Goal: Task Accomplishment & Management: Use online tool/utility

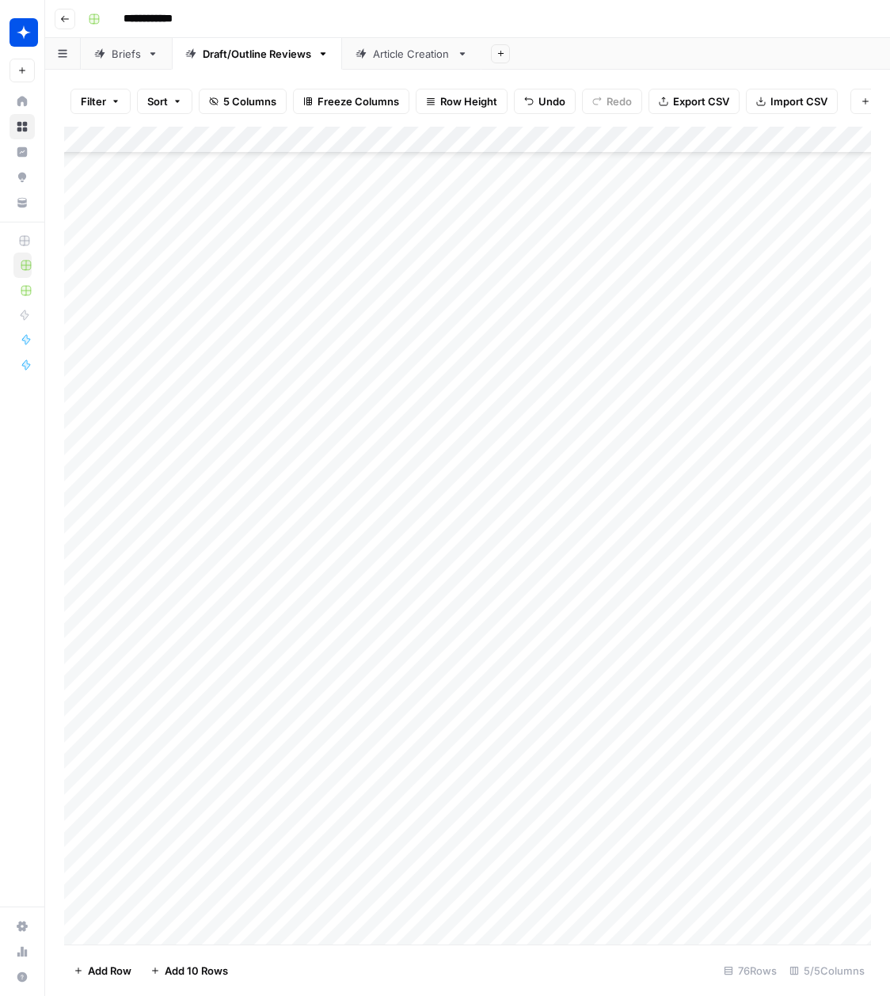
scroll to position [1280, 0]
click at [164, 924] on div "Add Column" at bounding box center [467, 536] width 807 height 818
click at [336, 903] on div "Add Column" at bounding box center [467, 536] width 807 height 818
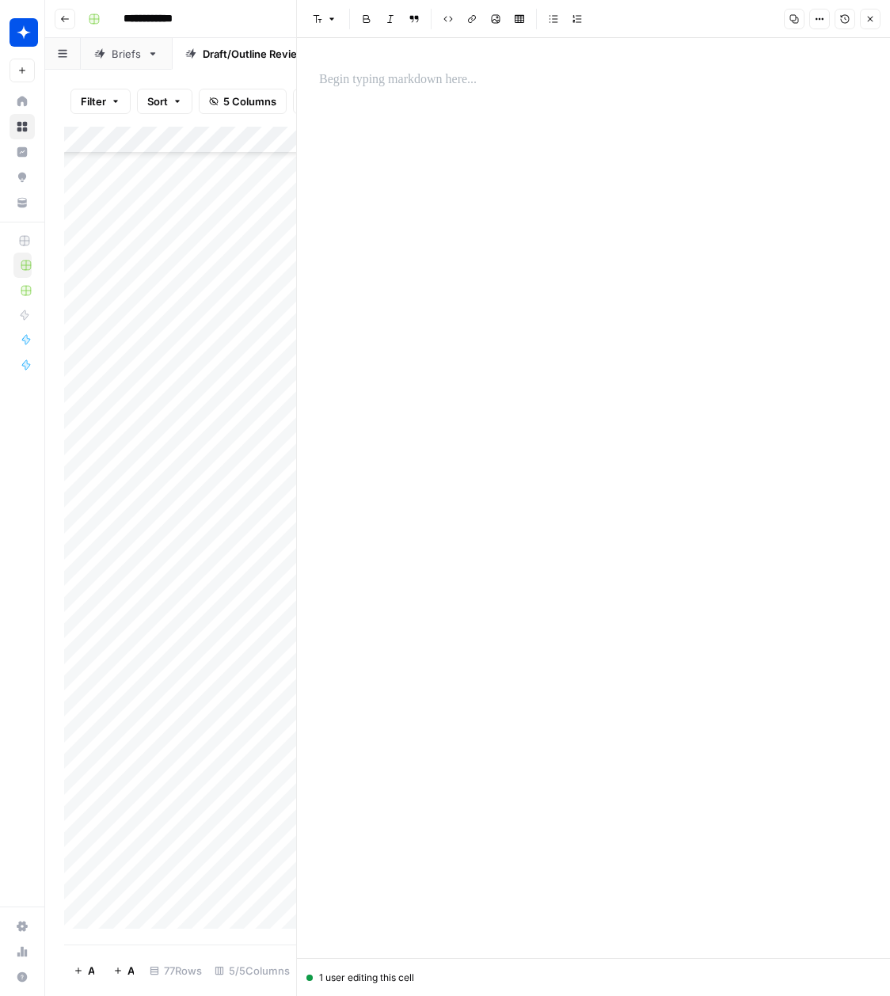
click at [386, 78] on p at bounding box center [593, 80] width 549 height 21
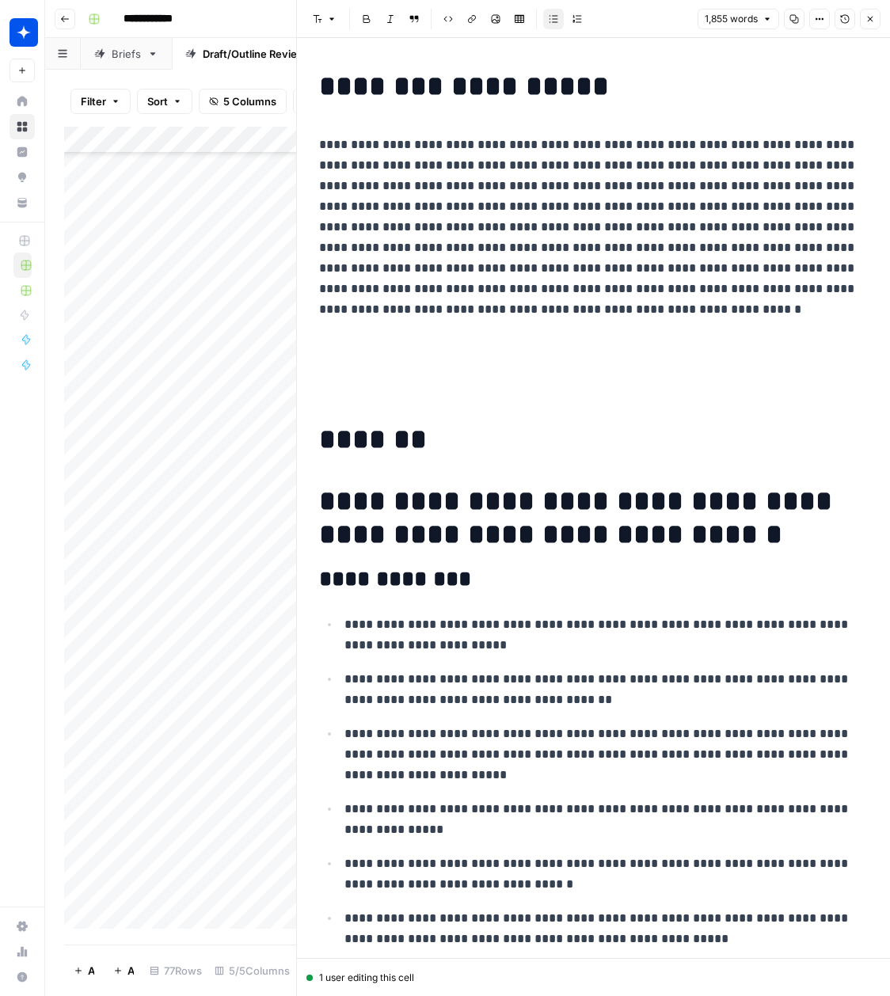
click at [413, 375] on p at bounding box center [593, 364] width 549 height 62
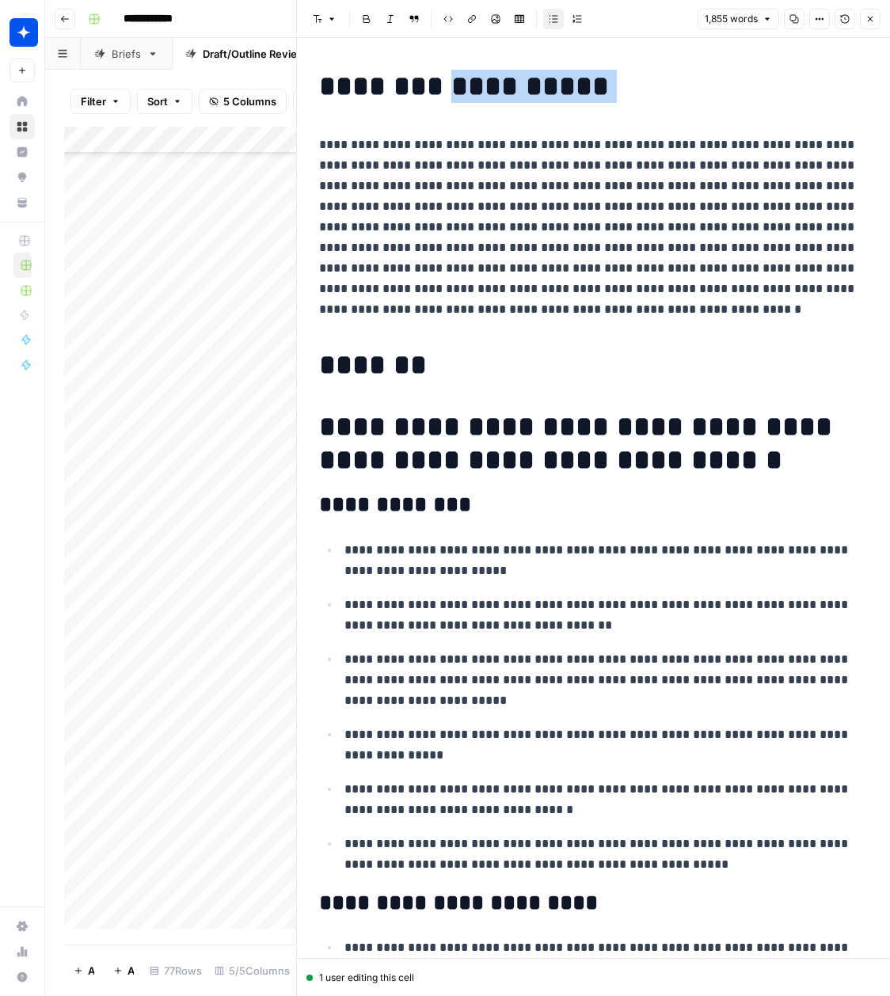
drag, startPoint x: 437, startPoint y: 93, endPoint x: 637, endPoint y: 112, distance: 200.4
click at [600, 97] on h1 "**********" at bounding box center [593, 86] width 549 height 33
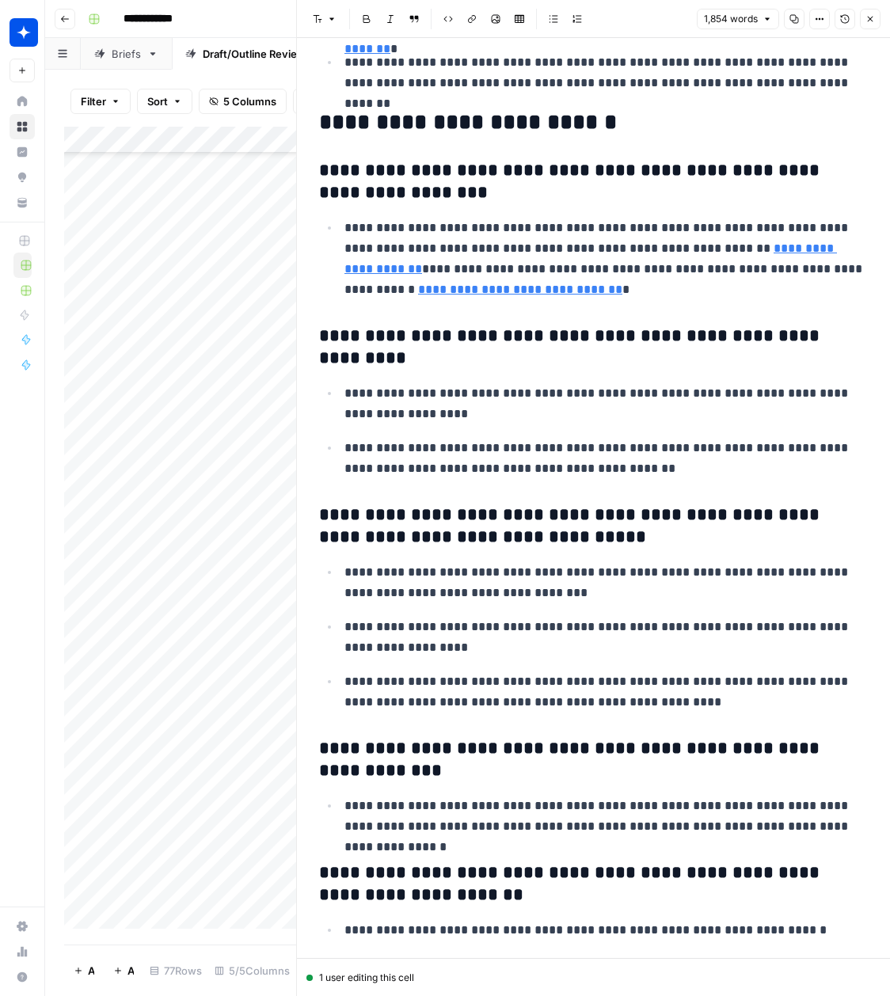
scroll to position [5762, 0]
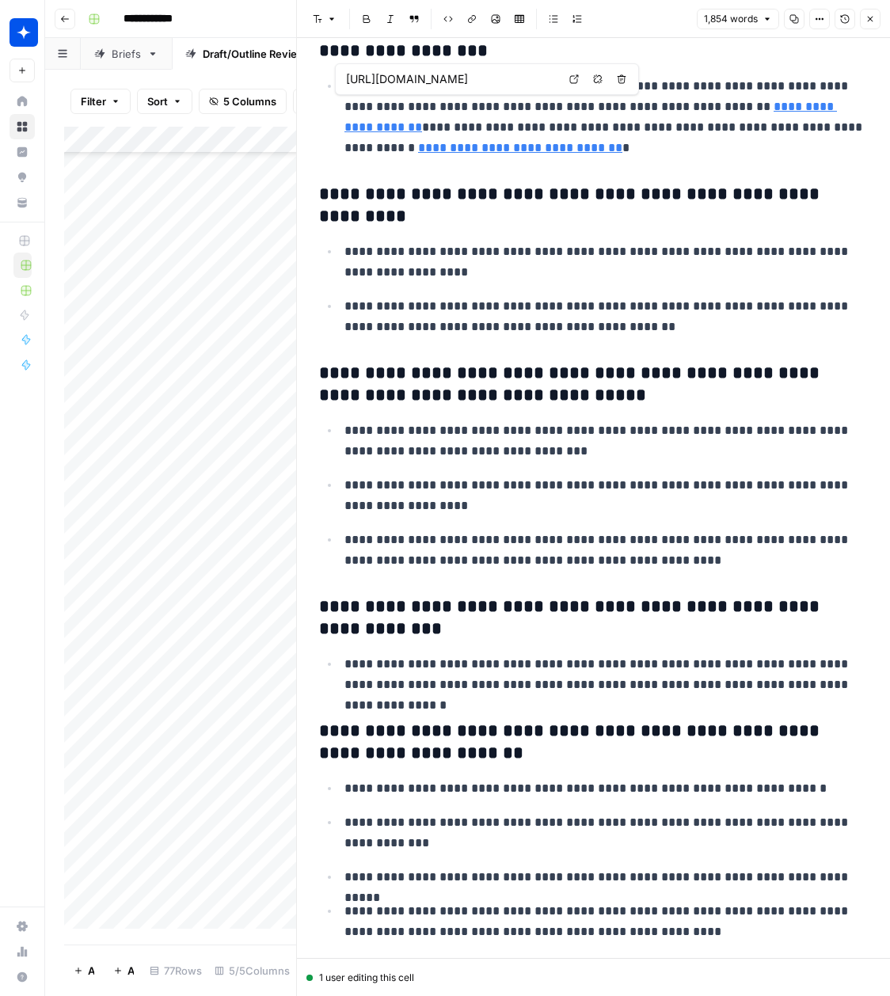
click at [874, 25] on button "Close" at bounding box center [870, 19] width 21 height 21
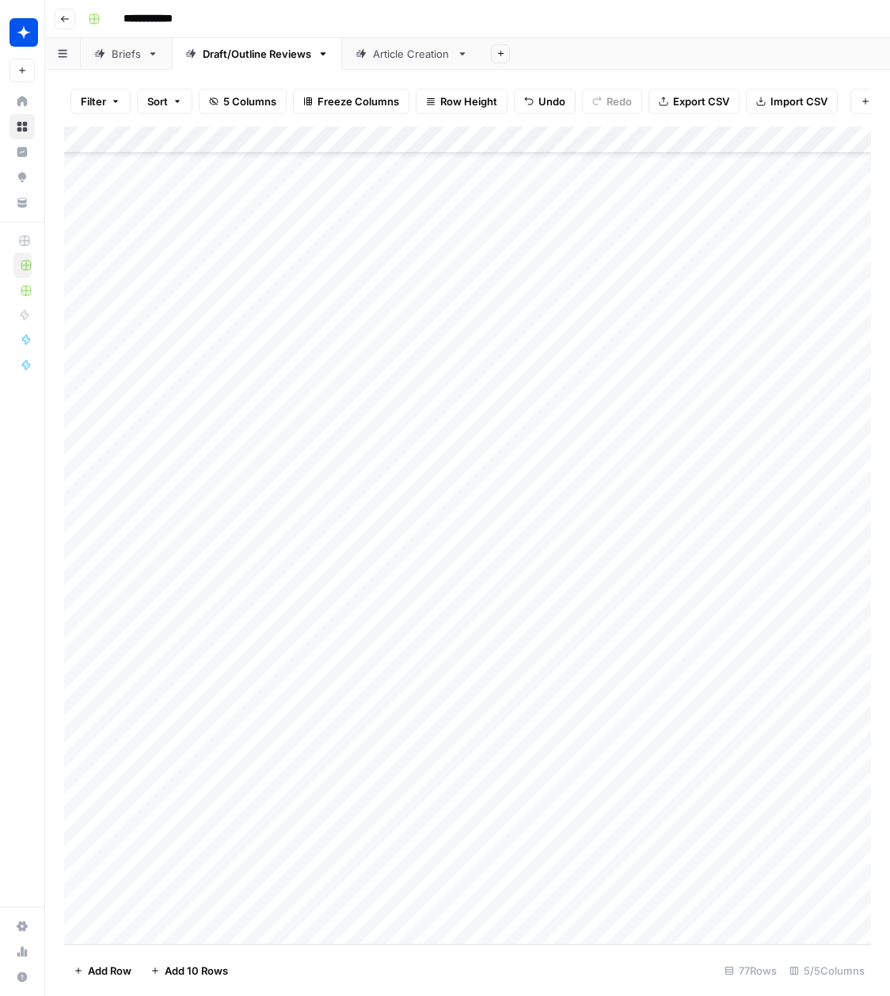
click at [390, 907] on div "Add Column" at bounding box center [467, 536] width 807 height 818
click at [394, 907] on div "Add Column" at bounding box center [467, 536] width 807 height 818
click at [397, 956] on button "Outline" at bounding box center [394, 959] width 48 height 19
click at [564, 907] on div "Add Column" at bounding box center [467, 536] width 807 height 818
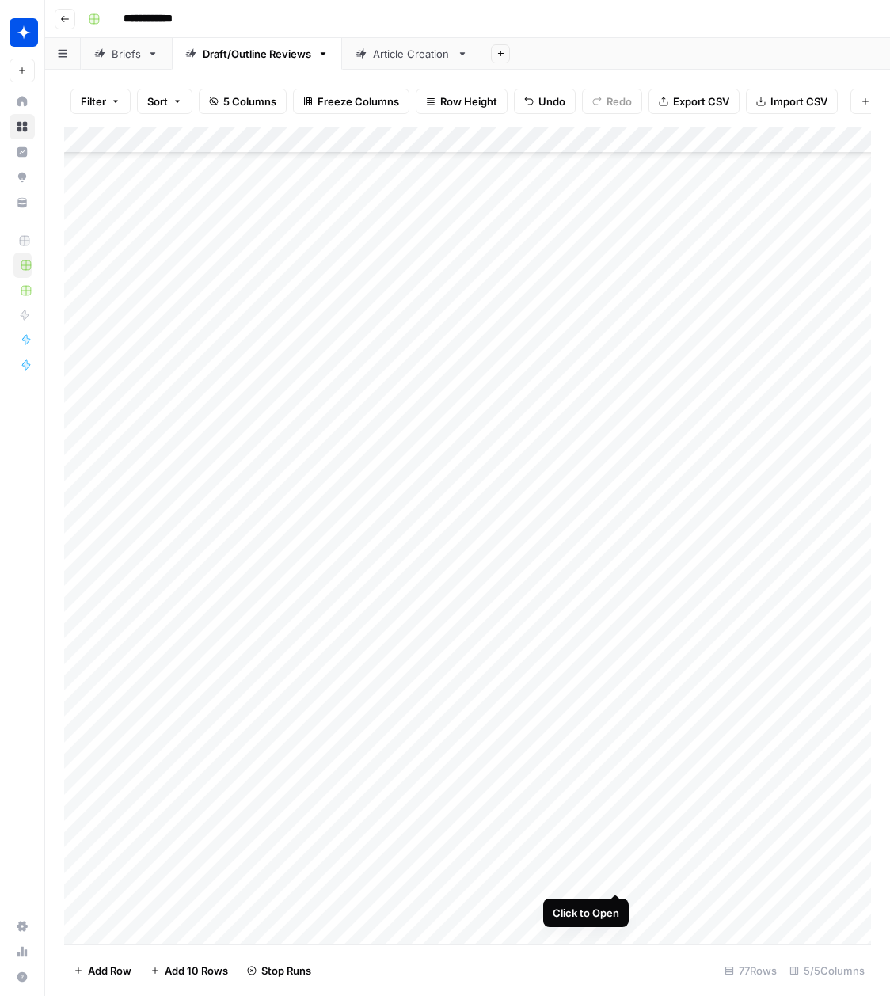
click at [617, 880] on div "Add Column" at bounding box center [467, 536] width 807 height 818
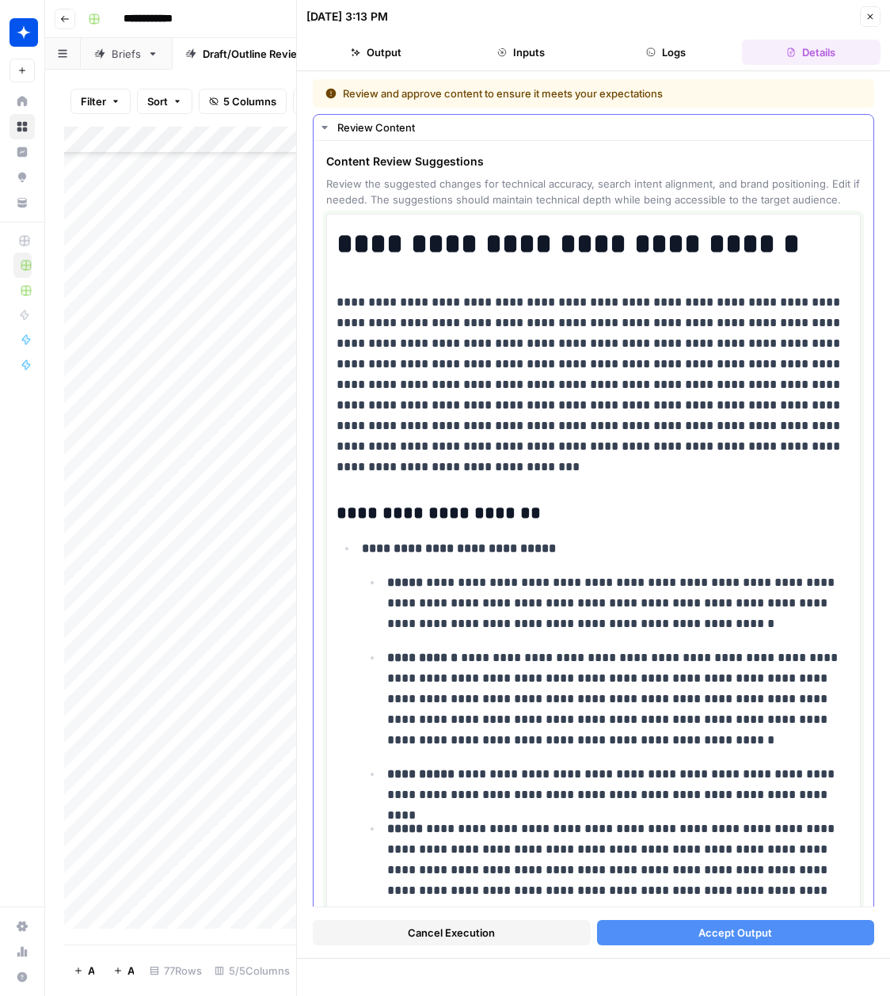
click at [547, 245] on h1 "**********" at bounding box center [594, 243] width 514 height 33
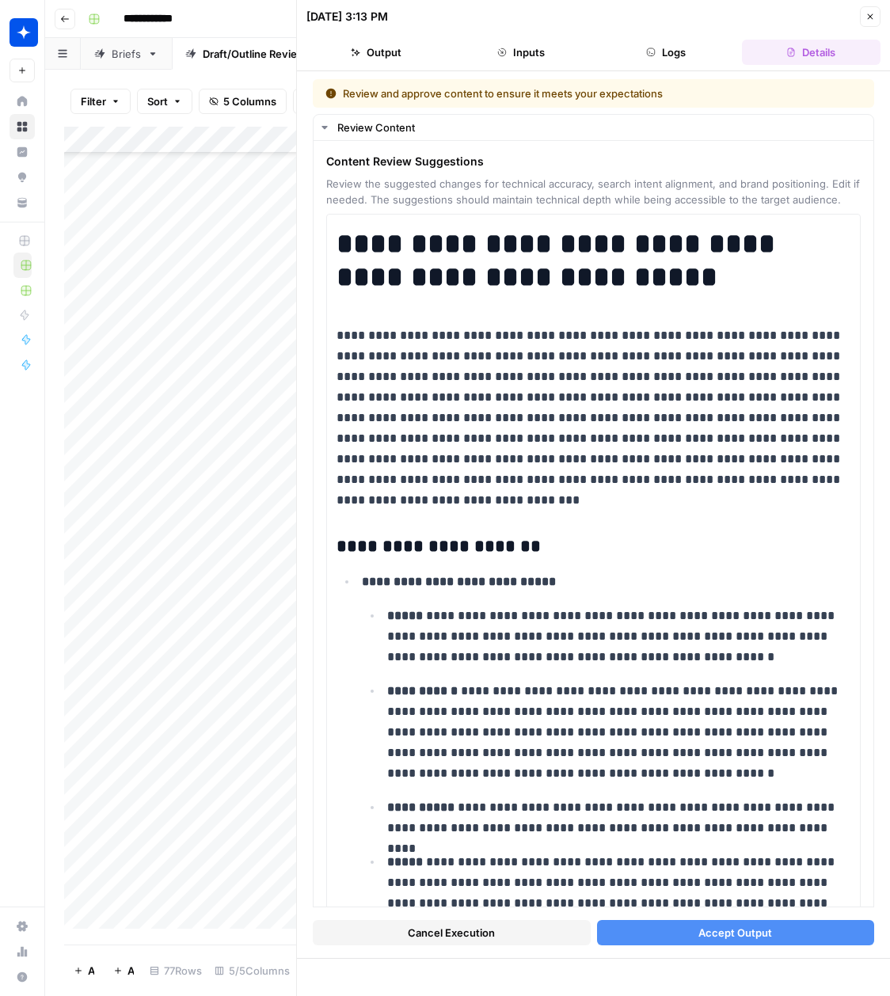
click at [686, 930] on button "Accept Output" at bounding box center [736, 932] width 278 height 25
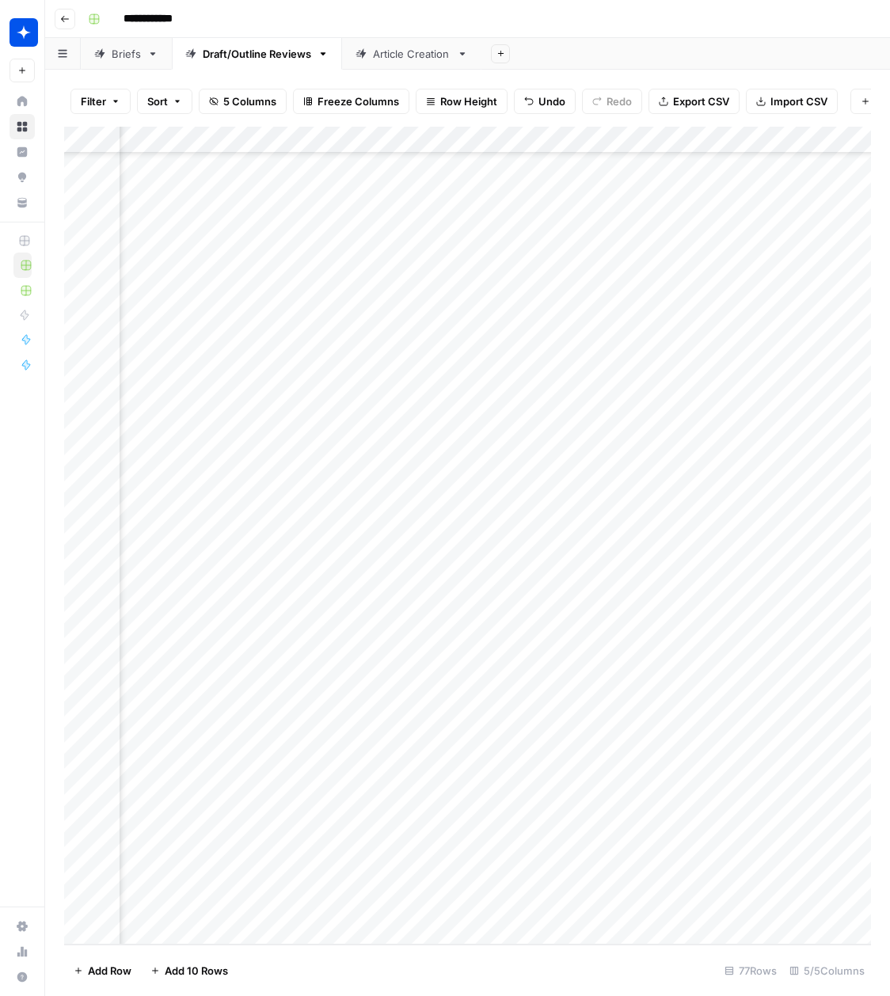
scroll to position [1307, 133]
click at [765, 877] on div "Add Column" at bounding box center [467, 536] width 807 height 818
click at [615, 903] on div "Add Column" at bounding box center [467, 536] width 807 height 818
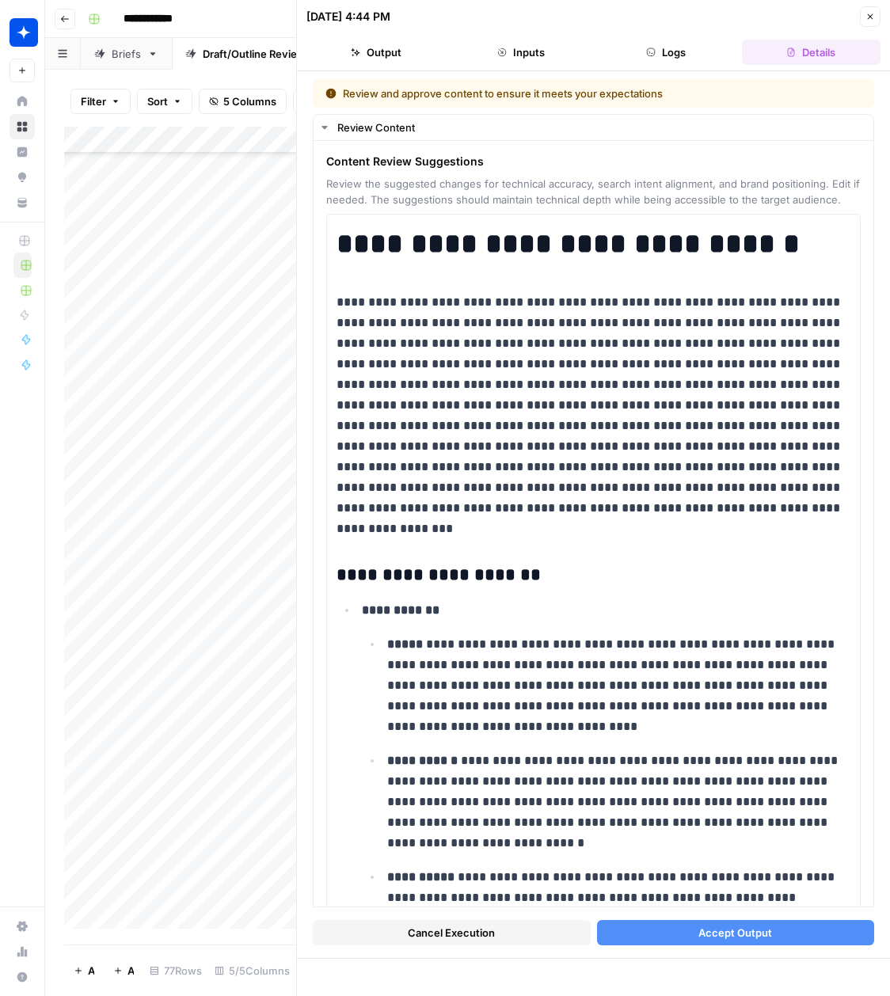
click at [698, 937] on span "Accept Output" at bounding box center [735, 933] width 74 height 16
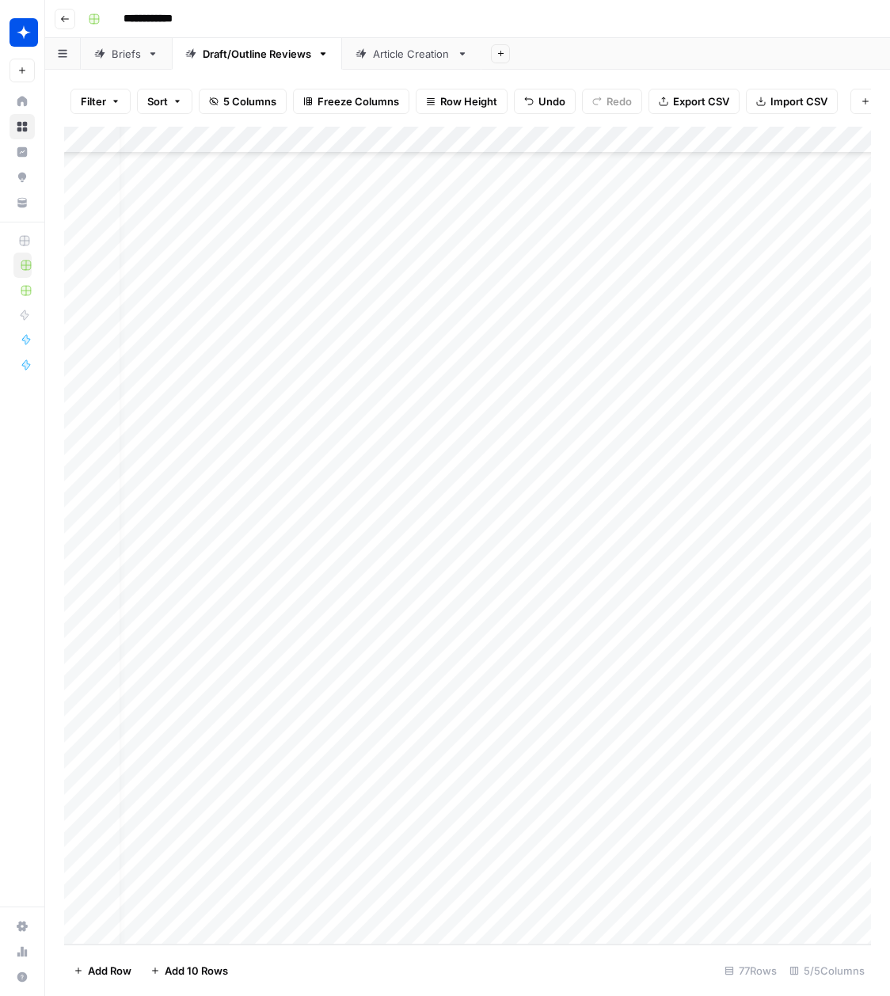
scroll to position [1307, 133]
click at [770, 907] on div "Add Column" at bounding box center [467, 536] width 807 height 818
